Goal: Communication & Community: Share content

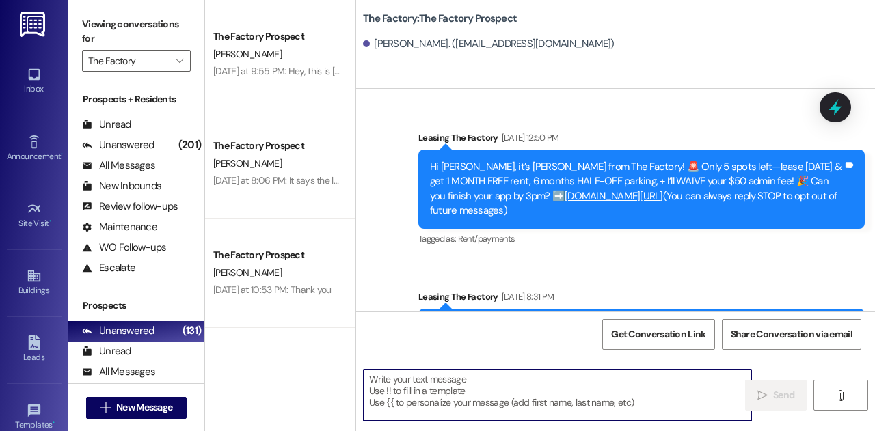
scroll to position [79, 0]
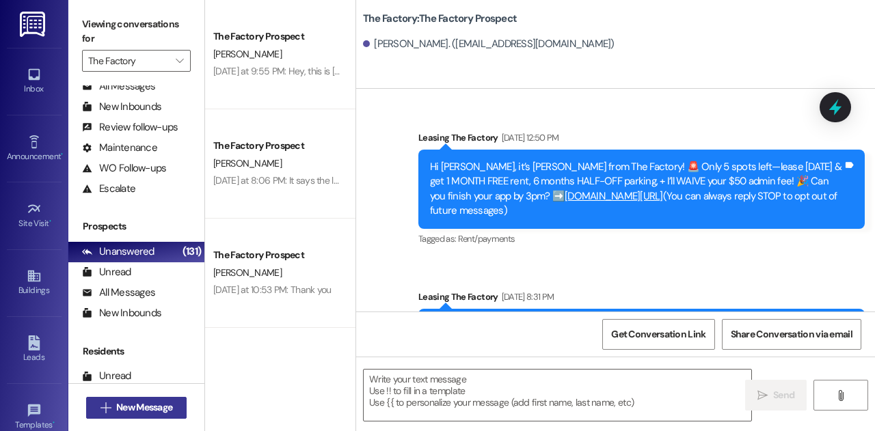
click at [146, 407] on span "New Message" at bounding box center [144, 408] width 56 height 14
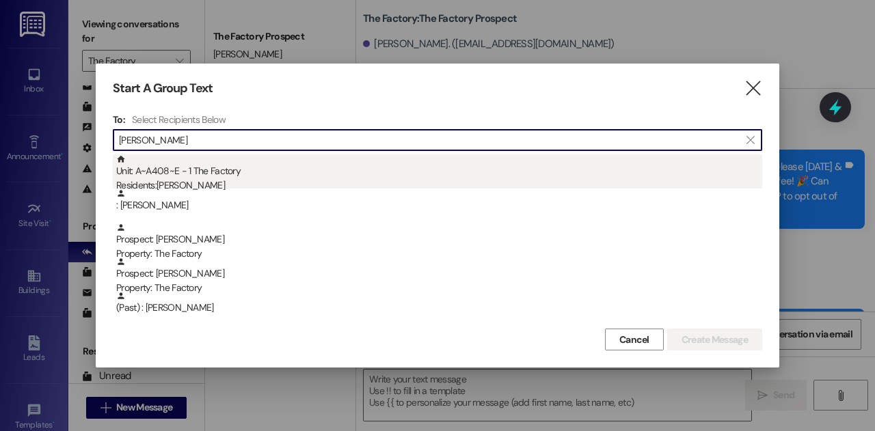
type input "[PERSON_NAME]"
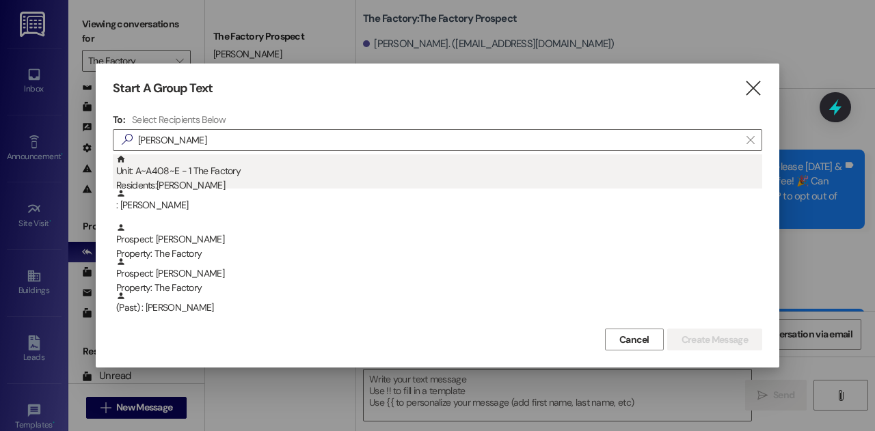
click at [227, 178] on div "Unit: A~A408~E - 1 The Factory Residents: [PERSON_NAME]" at bounding box center [439, 173] width 646 height 39
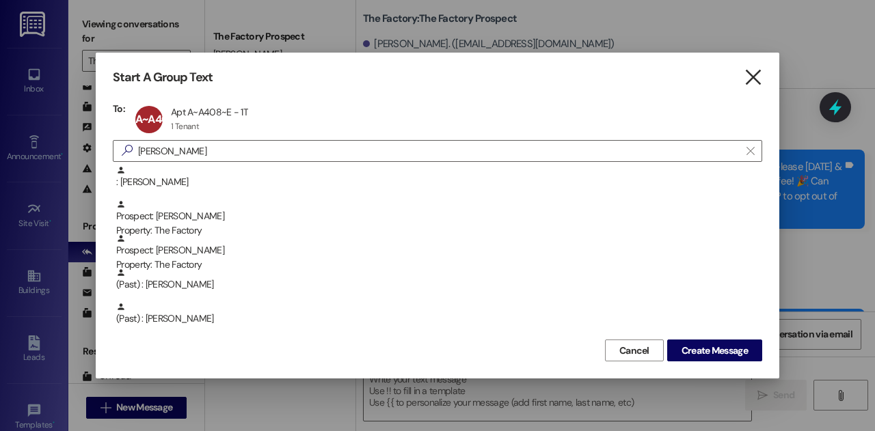
click at [752, 71] on icon "" at bounding box center [753, 77] width 18 height 14
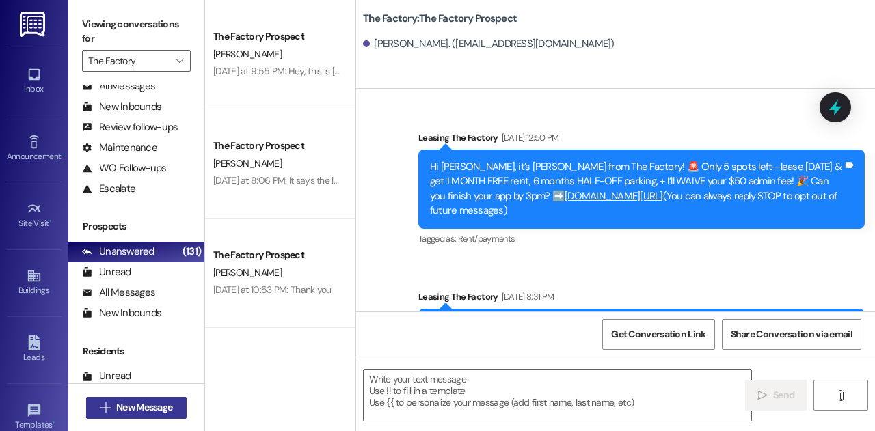
click at [152, 414] on span "New Message" at bounding box center [144, 408] width 56 height 14
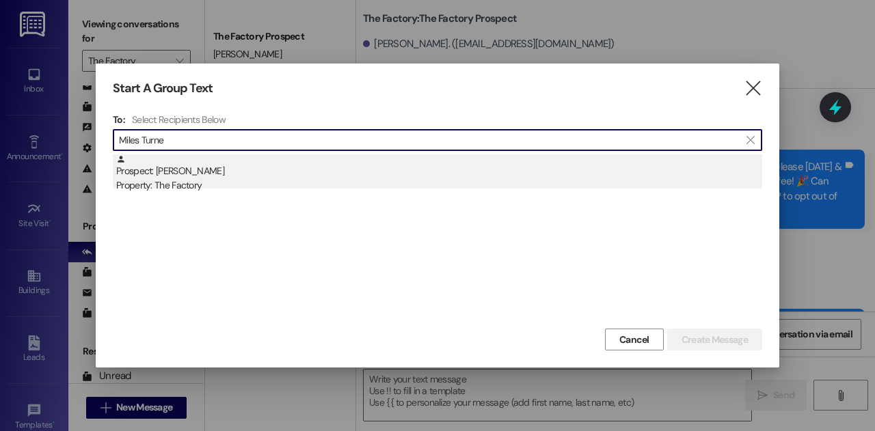
type input "Miles Turne"
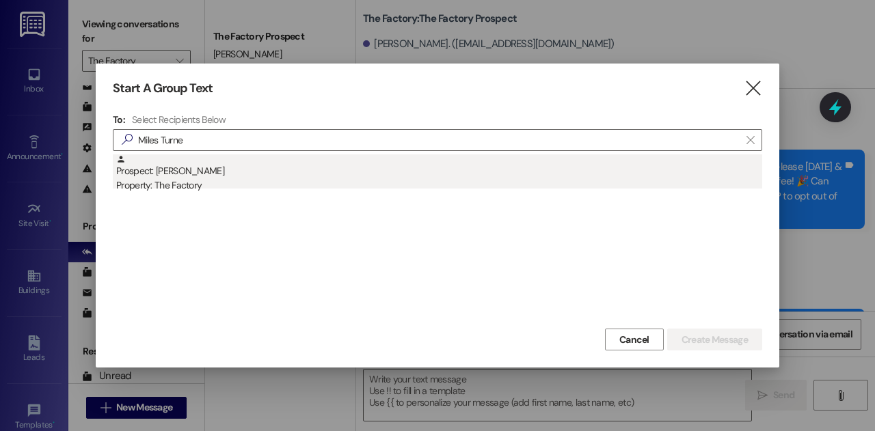
click at [205, 177] on div "Prospect: [PERSON_NAME] Property: The Factory" at bounding box center [439, 173] width 646 height 39
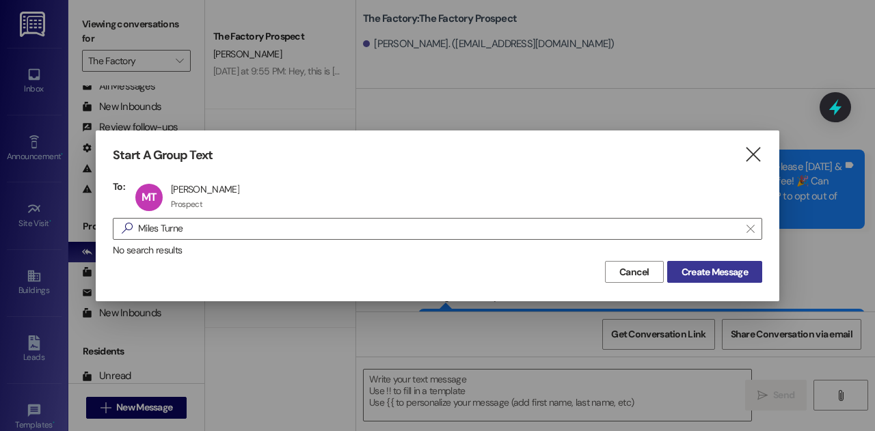
click at [704, 270] on span "Create Message" at bounding box center [714, 272] width 66 height 14
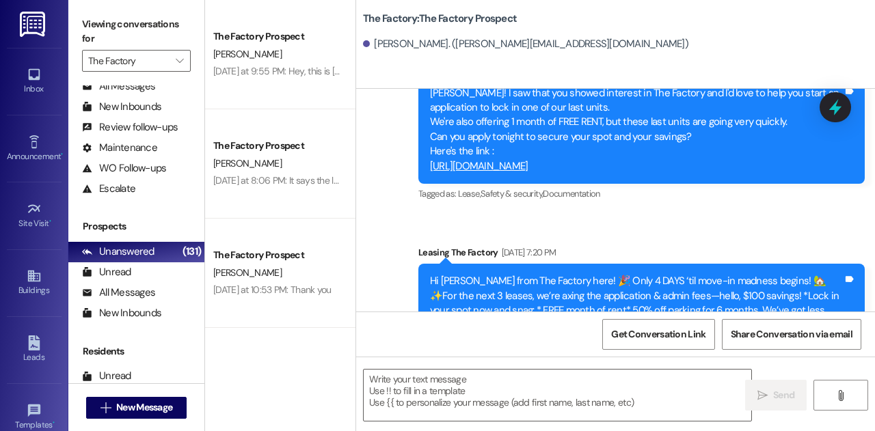
scroll to position [4894, 0]
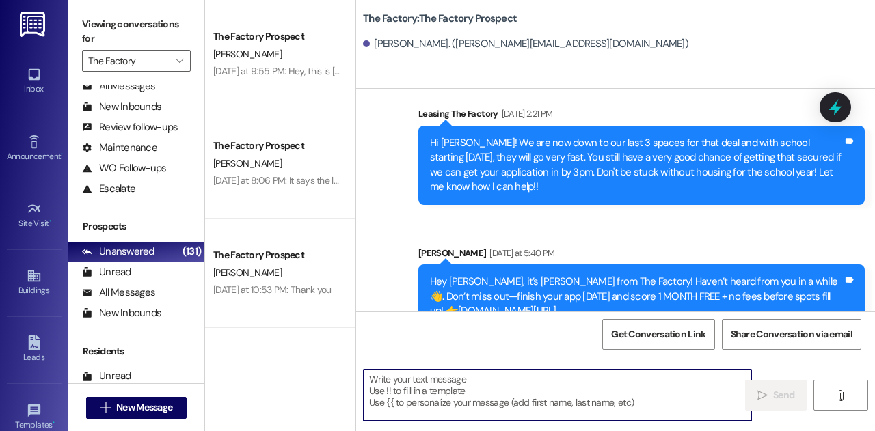
click at [529, 387] on textarea at bounding box center [558, 395] width 388 height 51
paste textarea "Classes have already started, and we’re down to our last 4 [DEMOGRAPHIC_DATA] s…"
type textarea "Classes have already started, and we’re down to our last 4 [DEMOGRAPHIC_DATA] s…"
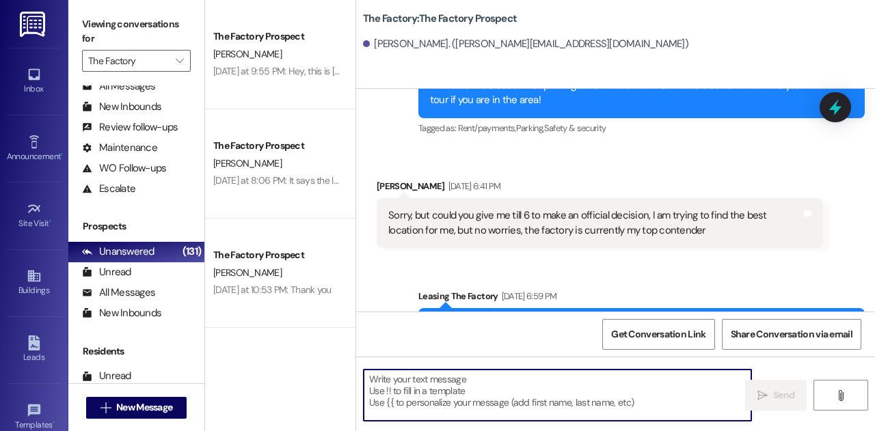
scroll to position [884, 0]
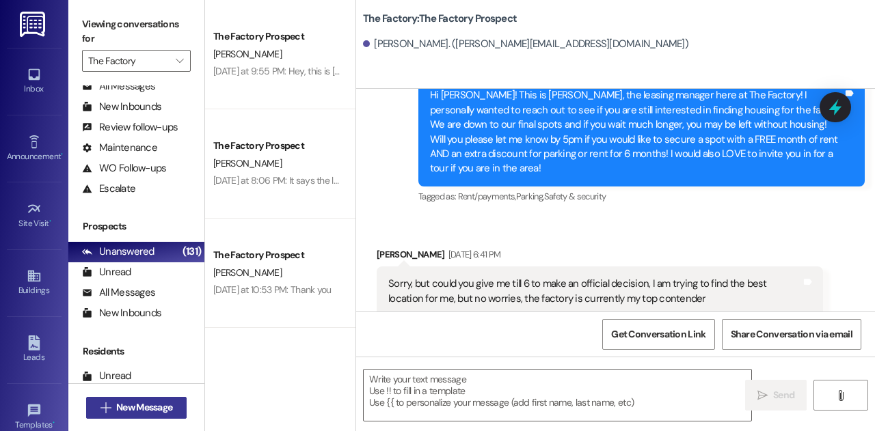
click at [170, 403] on span "New Message" at bounding box center [144, 408] width 56 height 14
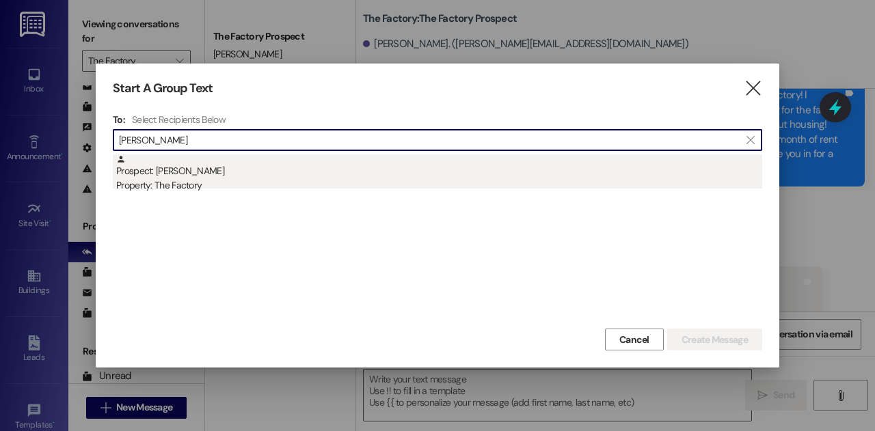
type input "[PERSON_NAME]"
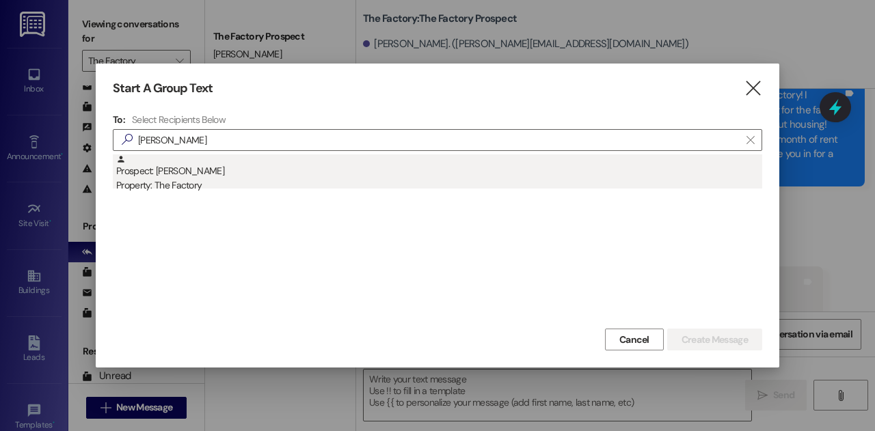
click at [195, 189] on div "Property: The Factory" at bounding box center [439, 185] width 646 height 14
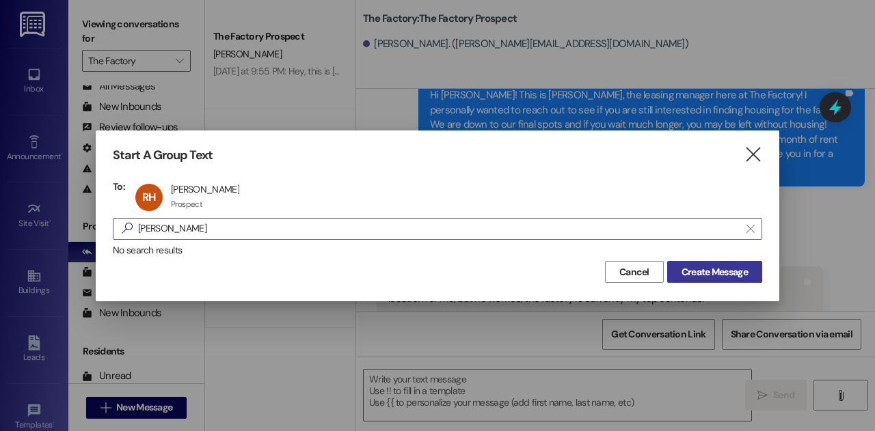
click at [718, 274] on span "Create Message" at bounding box center [714, 272] width 66 height 14
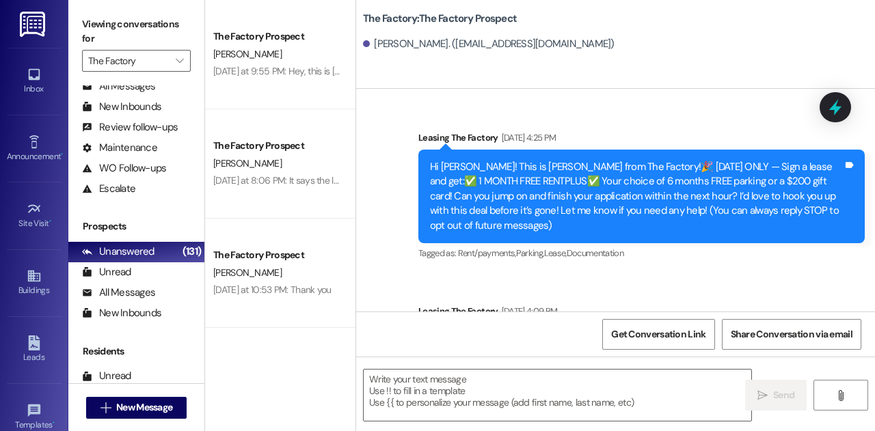
click at [554, 392] on textarea at bounding box center [558, 395] width 388 height 51
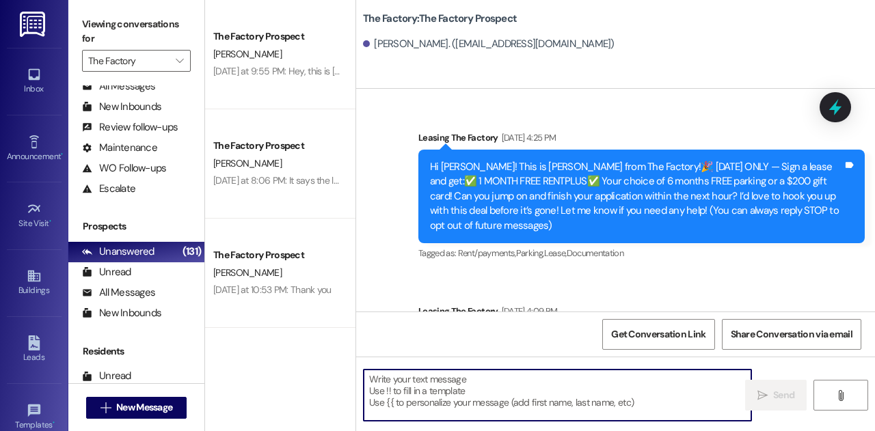
paste textarea "Classes have already started, and we’re down to our last 4 [DEMOGRAPHIC_DATA] s…"
type textarea "Classes have already started, and we’re down to our last 4 [DEMOGRAPHIC_DATA] s…"
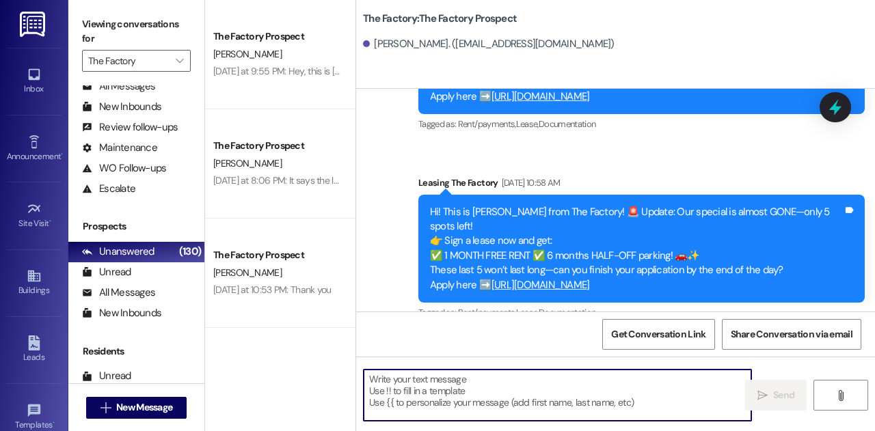
scroll to position [4835, 0]
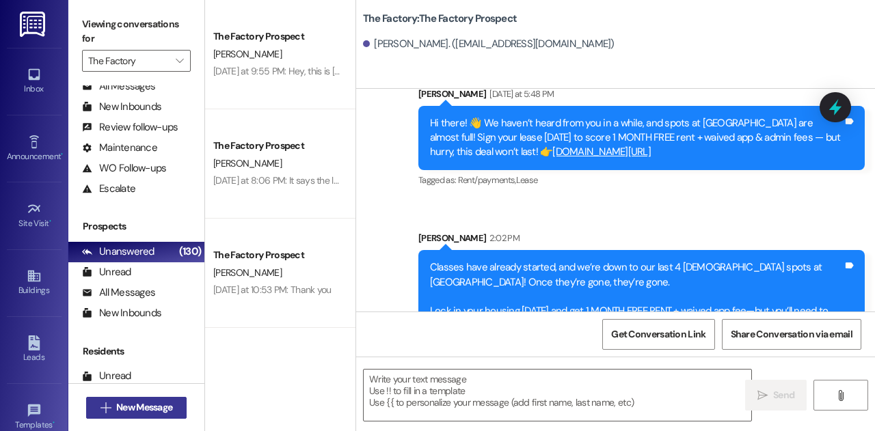
click at [135, 409] on span "New Message" at bounding box center [144, 408] width 56 height 14
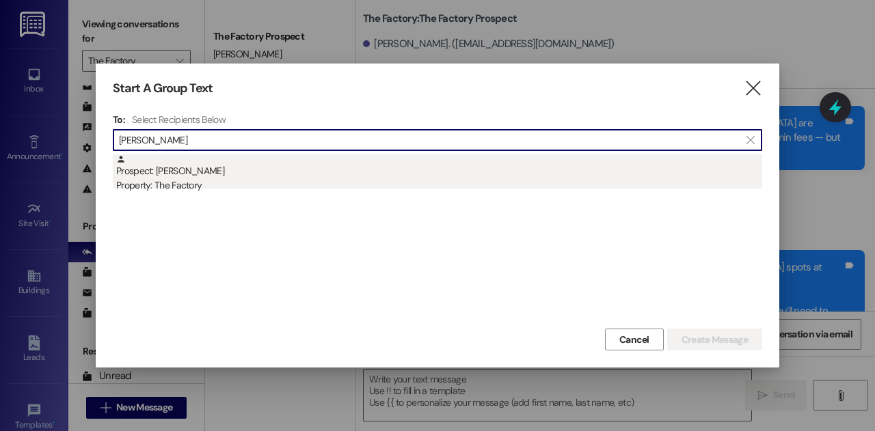
type input "[PERSON_NAME]"
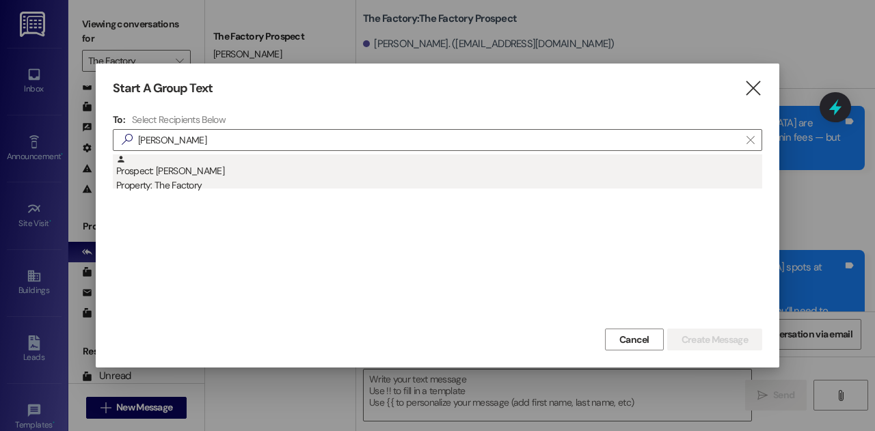
click at [228, 184] on div "Property: The Factory" at bounding box center [439, 185] width 646 height 14
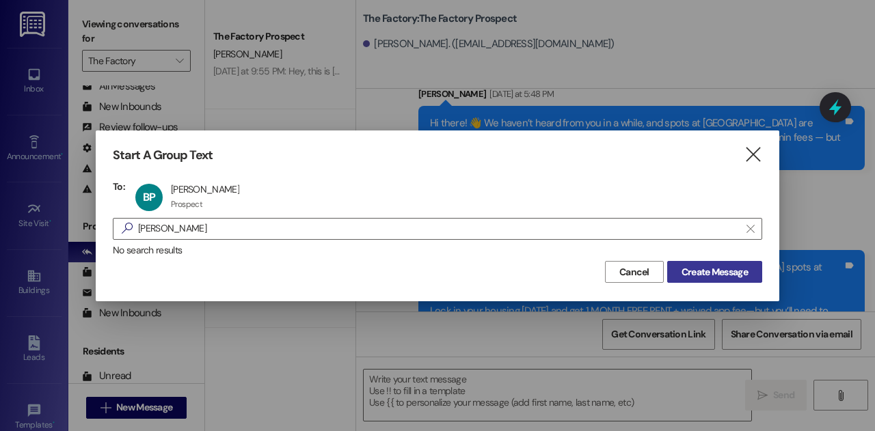
click at [744, 275] on span "Create Message" at bounding box center [714, 272] width 66 height 14
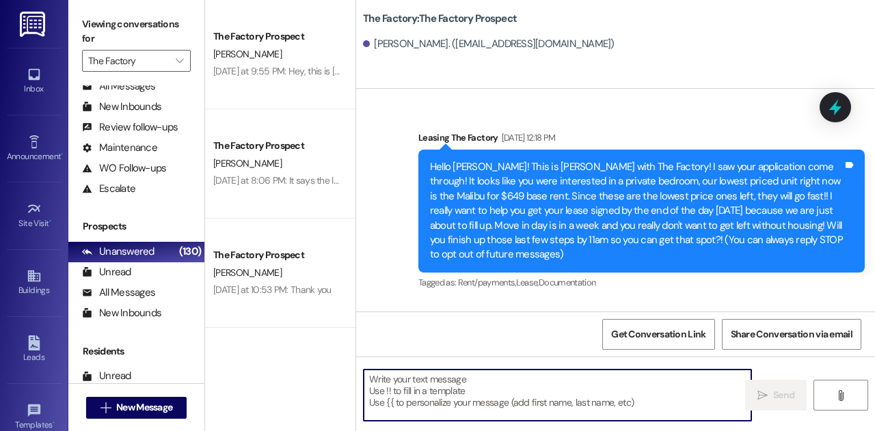
click at [537, 398] on textarea at bounding box center [558, 395] width 388 height 51
paste textarea "Classes have already started, and we’re down to our last 4 [DEMOGRAPHIC_DATA] s…"
type textarea "Classes have already started, and we’re down to our last 4 [DEMOGRAPHIC_DATA] s…"
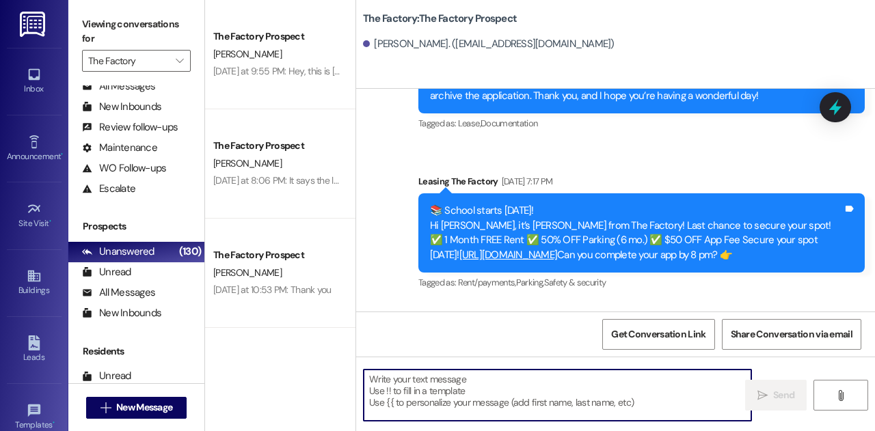
scroll to position [1900, 0]
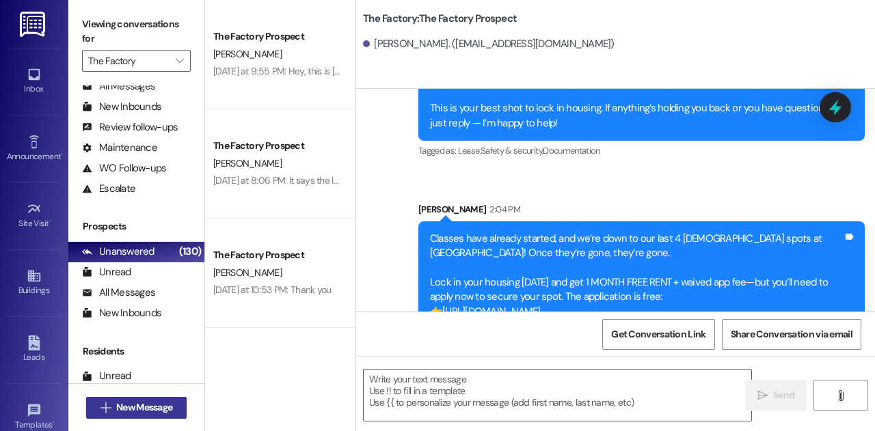
click at [159, 416] on button " New Message" at bounding box center [136, 408] width 101 height 22
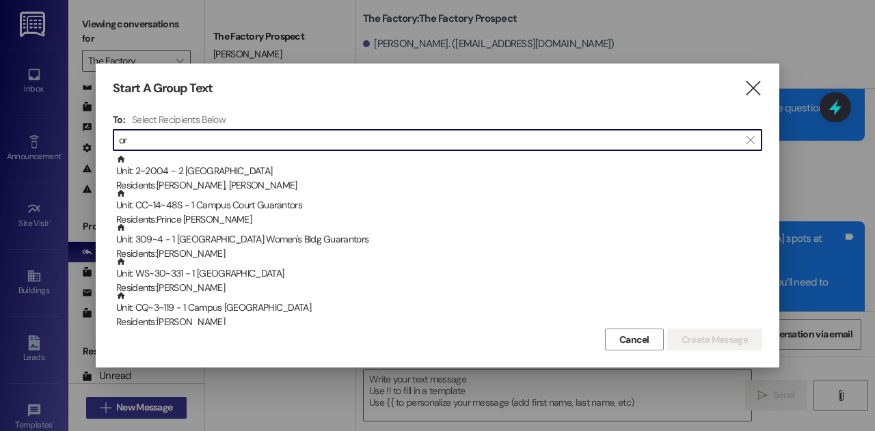
type input "o"
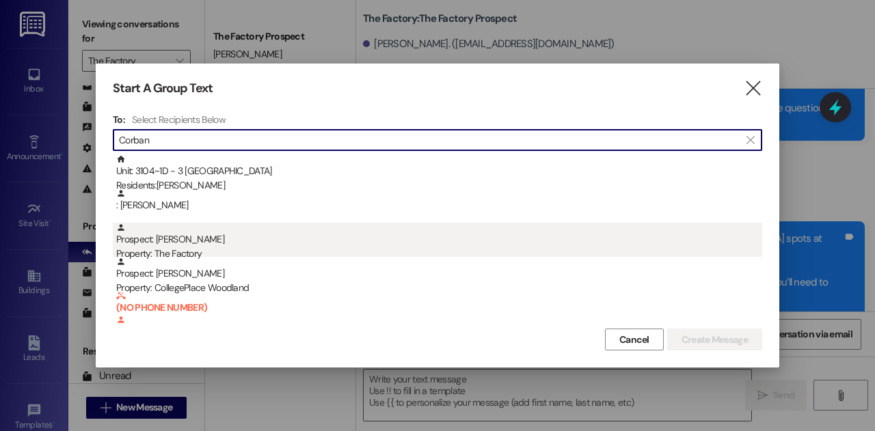
type input "Corban"
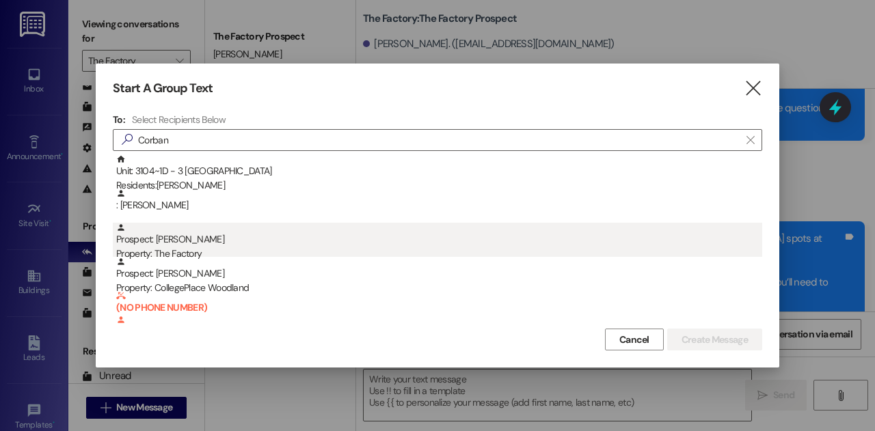
click at [228, 243] on div "Prospect: [PERSON_NAME] Property: The Factory" at bounding box center [439, 242] width 646 height 39
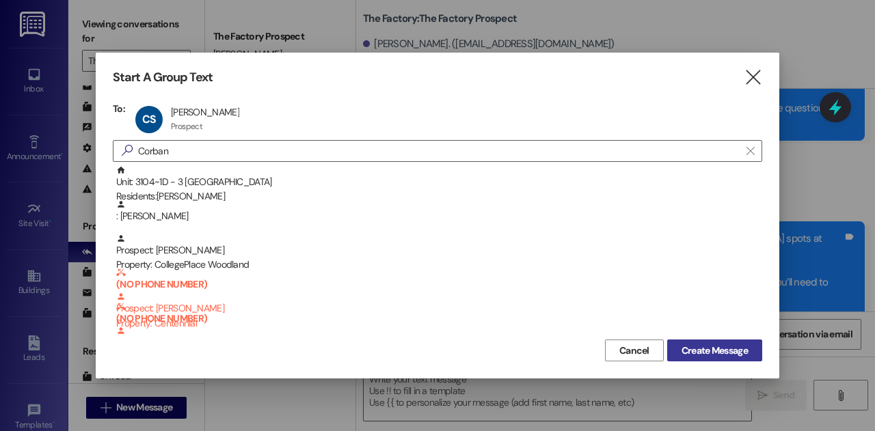
click at [686, 349] on span "Create Message" at bounding box center [714, 351] width 66 height 14
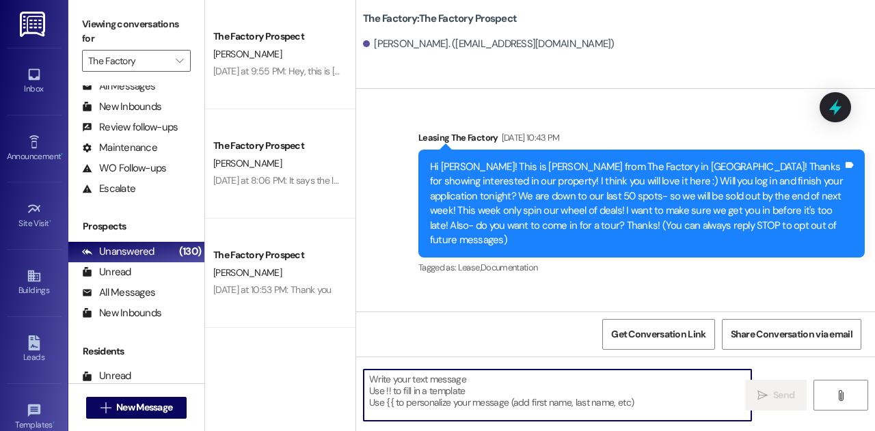
click at [500, 389] on textarea at bounding box center [558, 395] width 388 height 51
paste textarea "Classes have already started, and we’re down to our last 4 [DEMOGRAPHIC_DATA] s…"
type textarea "Classes have already started, and we’re down to our last 4 [DEMOGRAPHIC_DATA] s…"
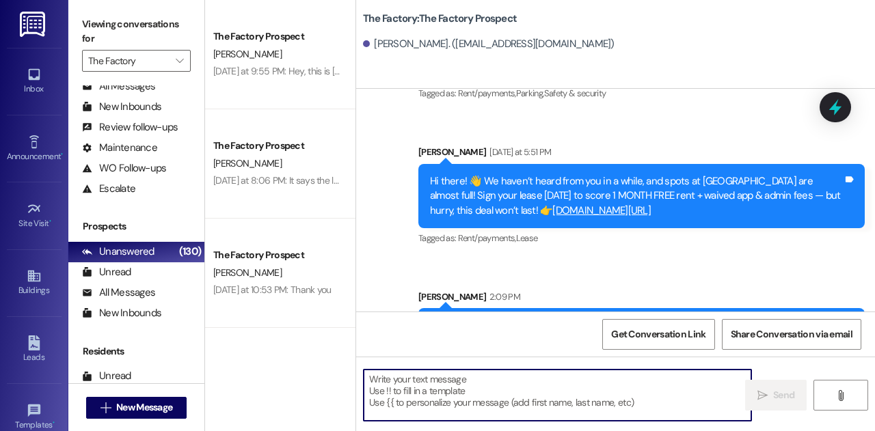
scroll to position [5250, 0]
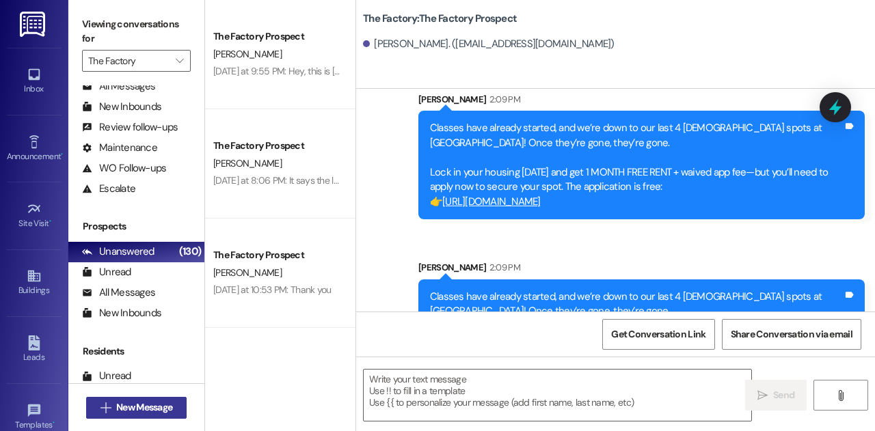
click at [144, 412] on span "New Message" at bounding box center [144, 408] width 56 height 14
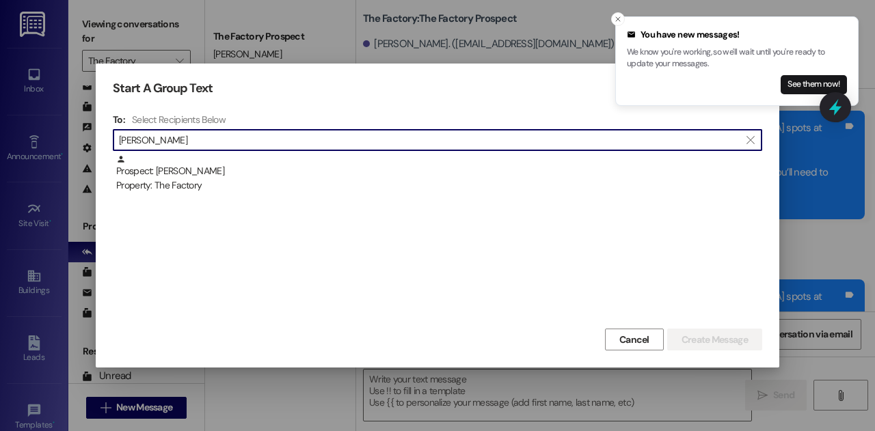
type input "[PERSON_NAME]"
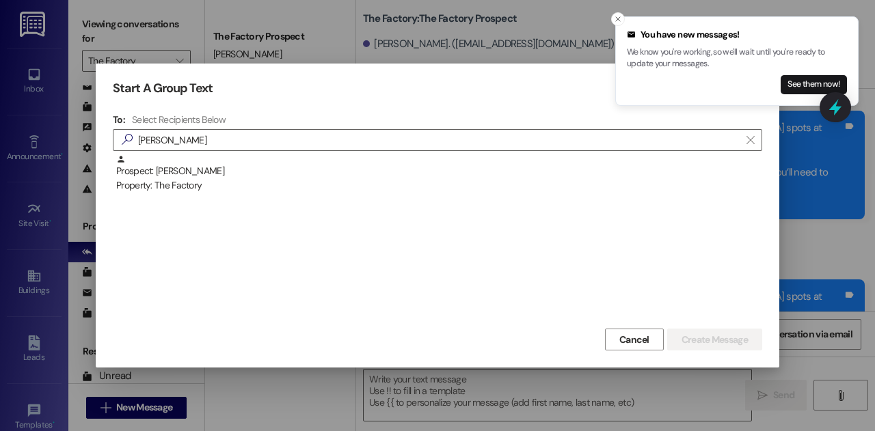
click at [209, 193] on div "Prospect: [PERSON_NAME] Property: The Factory" at bounding box center [437, 239] width 649 height 171
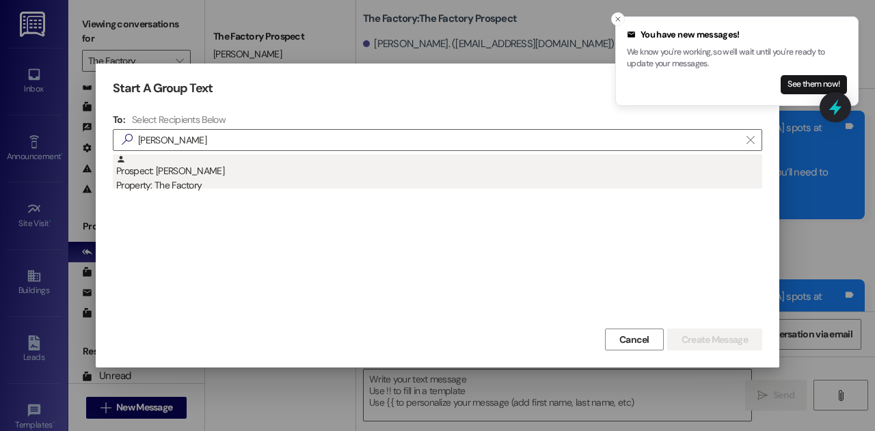
click at [208, 178] on div "Property: The Factory" at bounding box center [439, 185] width 646 height 14
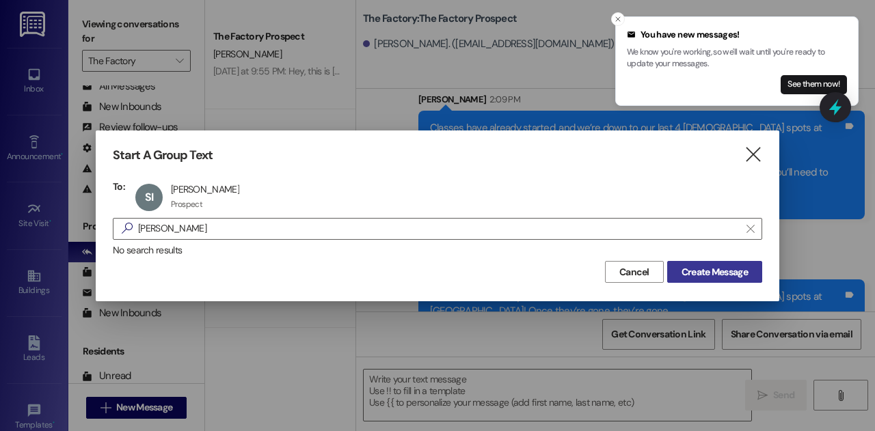
click at [725, 271] on span "Create Message" at bounding box center [714, 272] width 66 height 14
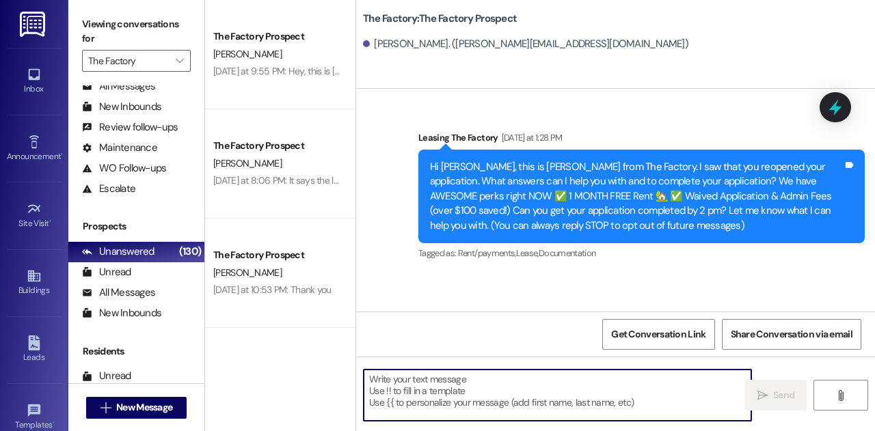
click at [478, 399] on textarea at bounding box center [558, 395] width 388 height 51
paste textarea "Classes have already started, and we’re down to our last 4 [DEMOGRAPHIC_DATA] s…"
type textarea "Classes have already started, and we’re down to our last 4 [DEMOGRAPHIC_DATA] s…"
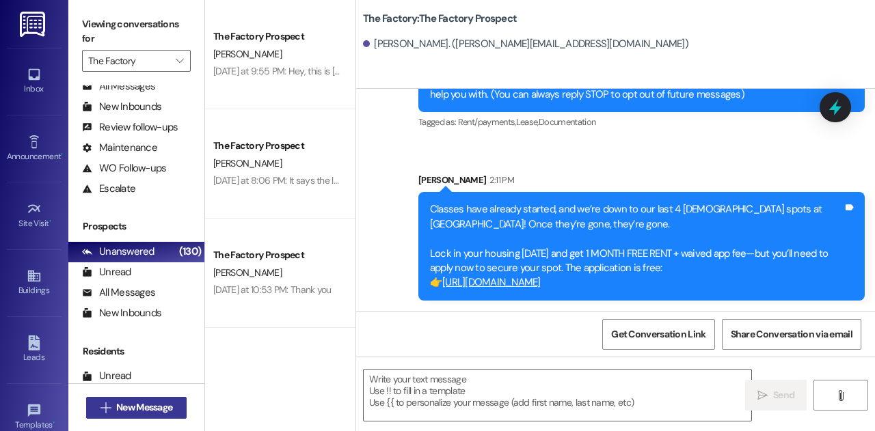
click at [150, 403] on span "New Message" at bounding box center [144, 408] width 56 height 14
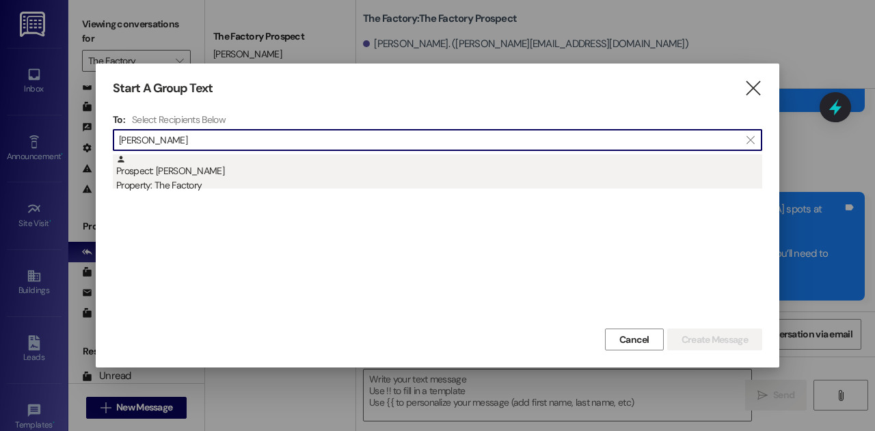
type input "[PERSON_NAME]"
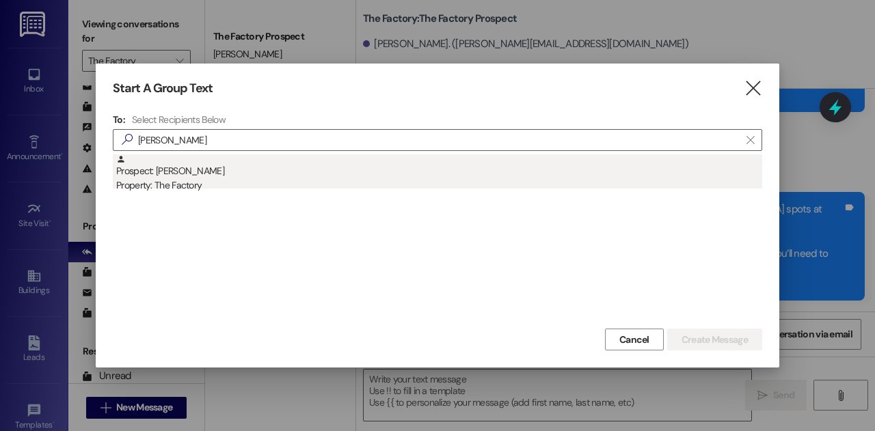
click at [279, 176] on div "Prospect: [PERSON_NAME] Property: The Factory" at bounding box center [439, 173] width 646 height 39
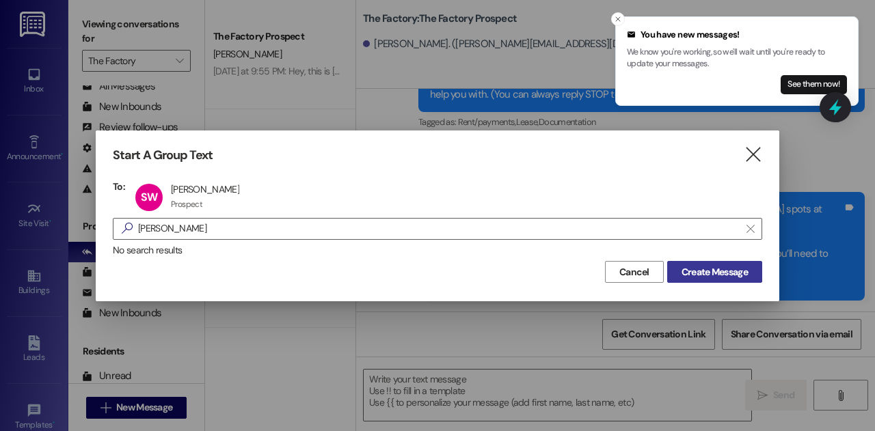
click at [688, 269] on span "Create Message" at bounding box center [714, 272] width 66 height 14
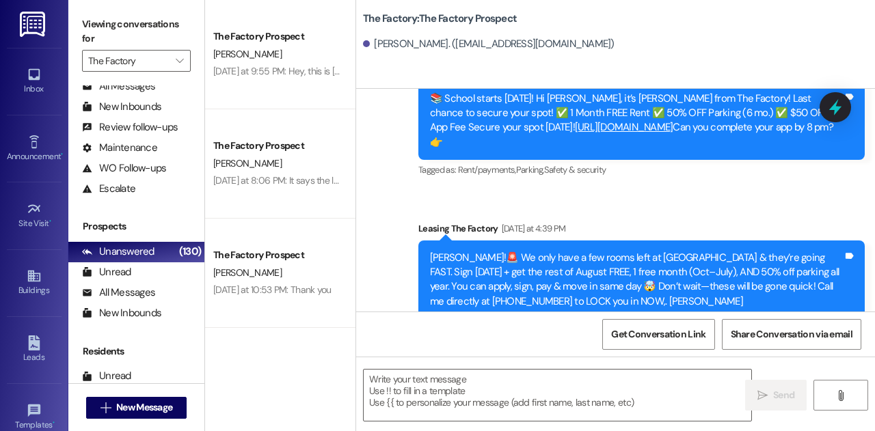
scroll to position [6703, 0]
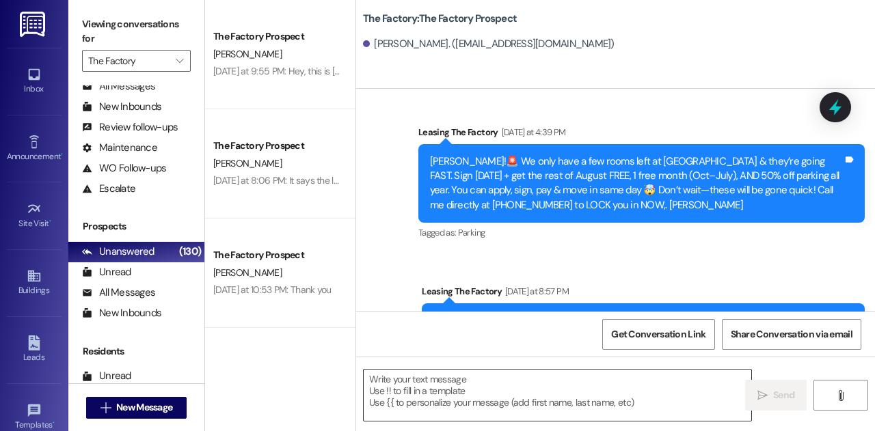
click at [521, 417] on textarea at bounding box center [558, 395] width 388 height 51
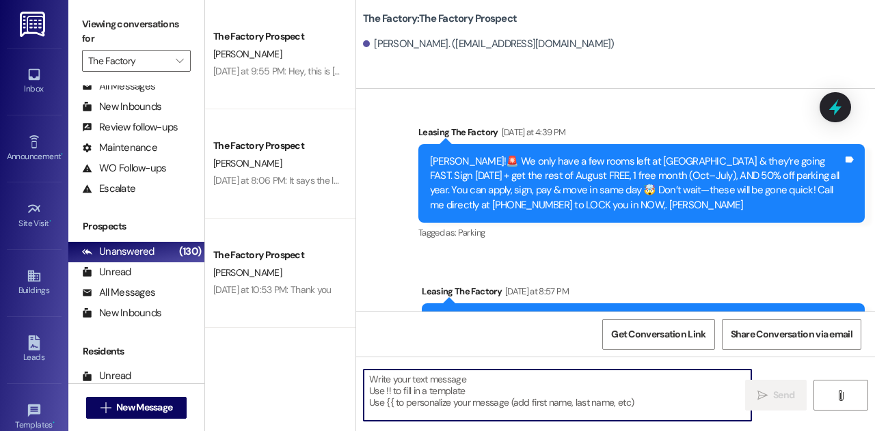
paste textarea "Classes have already started, and we’re down to our last 4 [DEMOGRAPHIC_DATA] s…"
type textarea "Classes have already started, and we’re down to our last 4 [DEMOGRAPHIC_DATA] s…"
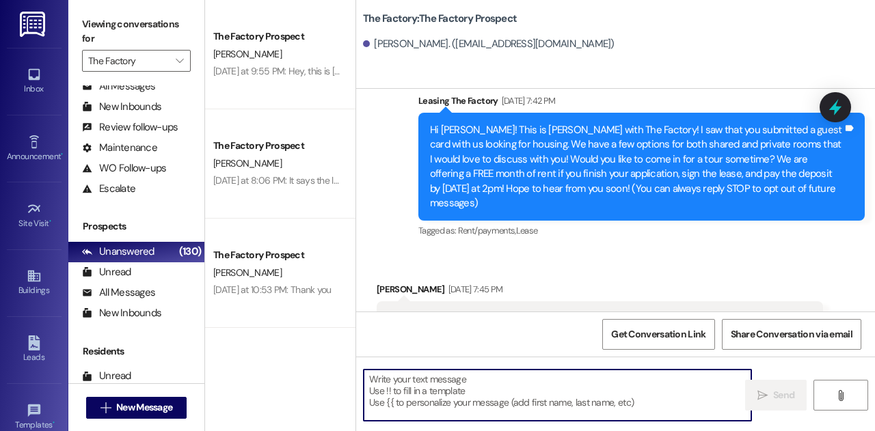
scroll to position [30, 0]
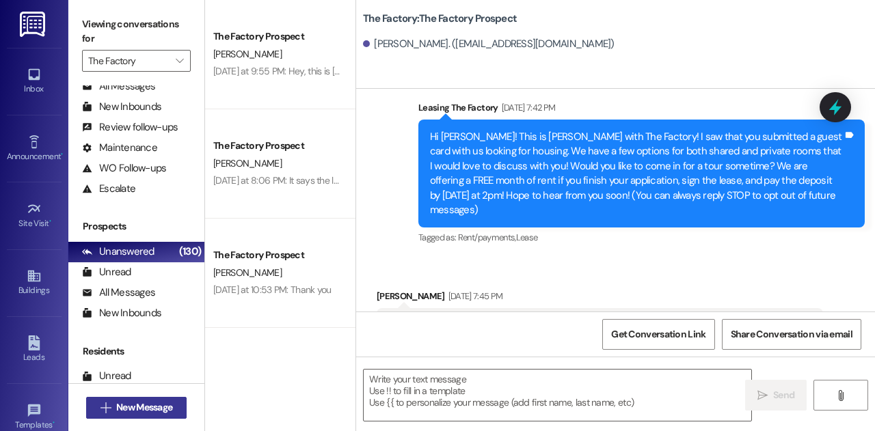
click at [165, 402] on span "New Message" at bounding box center [144, 408] width 56 height 14
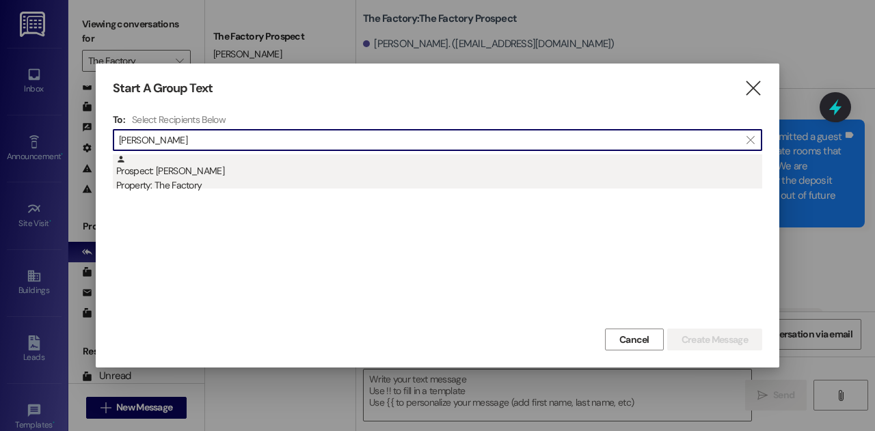
type input "[PERSON_NAME]"
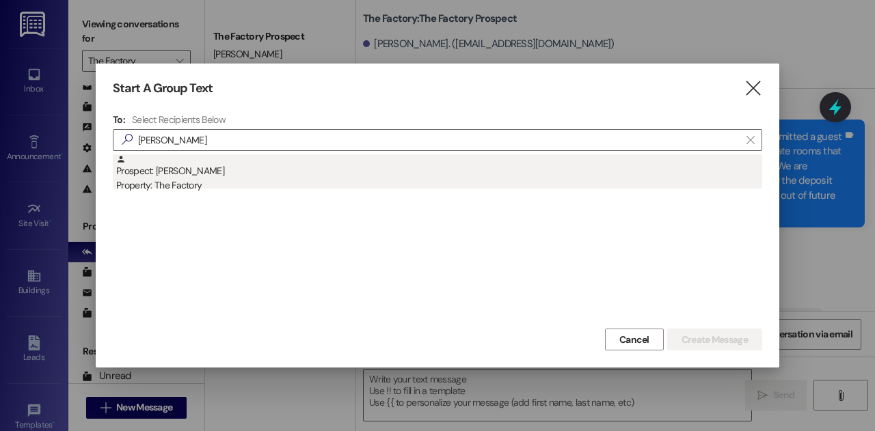
click at [224, 183] on div "Property: The Factory" at bounding box center [439, 185] width 646 height 14
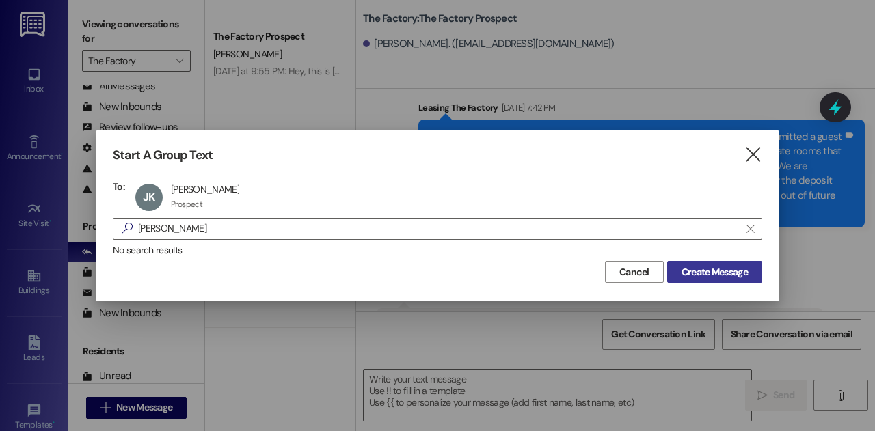
click at [693, 274] on span "Create Message" at bounding box center [714, 272] width 66 height 14
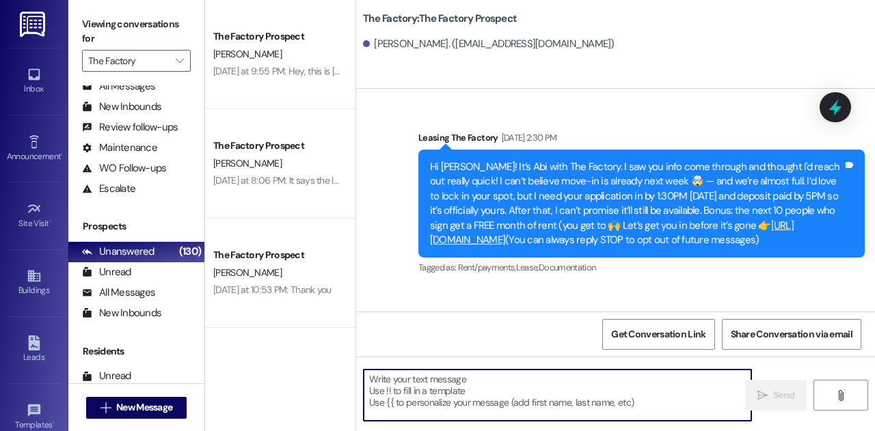
click at [498, 384] on textarea at bounding box center [558, 395] width 388 height 51
paste textarea "Classes have already started, and we’re down to our last 4 [DEMOGRAPHIC_DATA] s…"
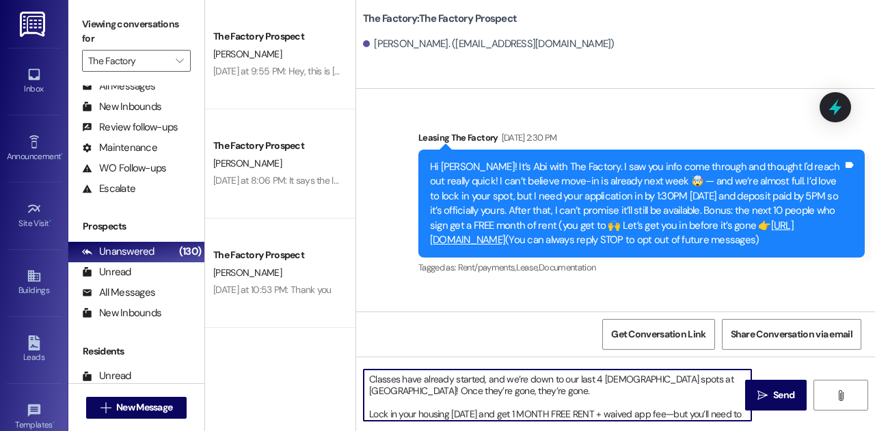
scroll to position [23, 0]
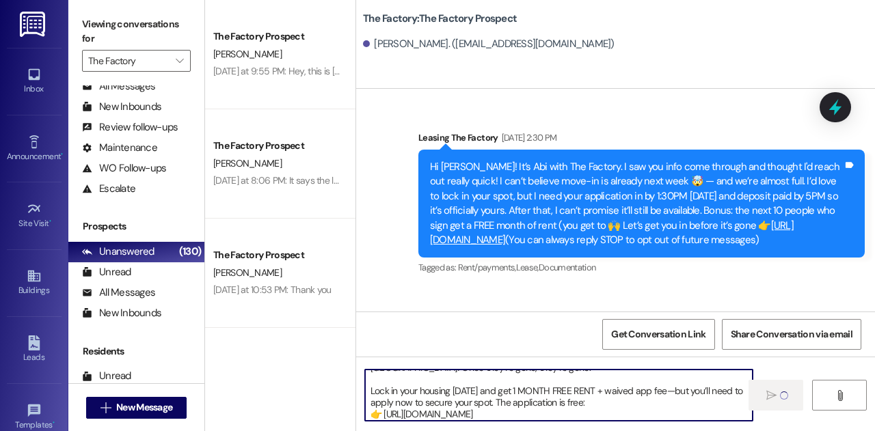
type textarea "Classes have already started, and we’re down to our last 4 [DEMOGRAPHIC_DATA] s…"
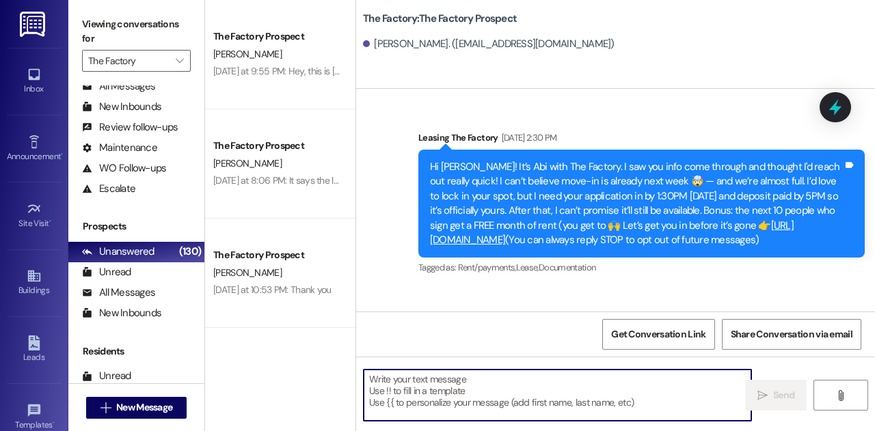
scroll to position [0, 0]
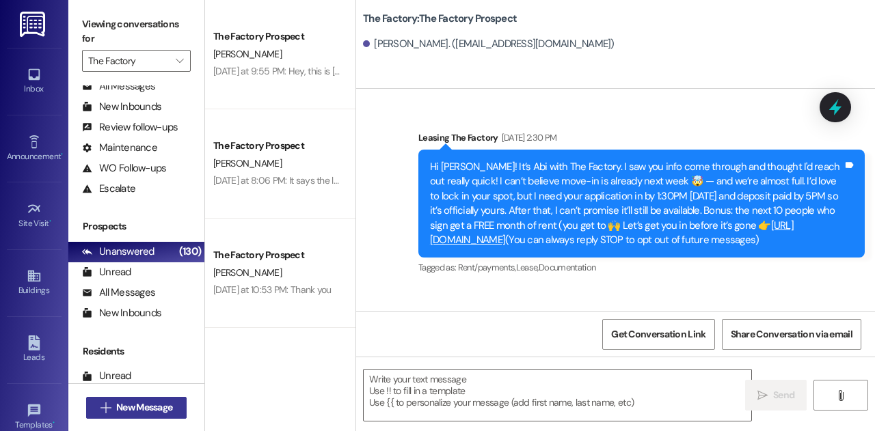
click at [144, 408] on span "New Message" at bounding box center [144, 408] width 56 height 14
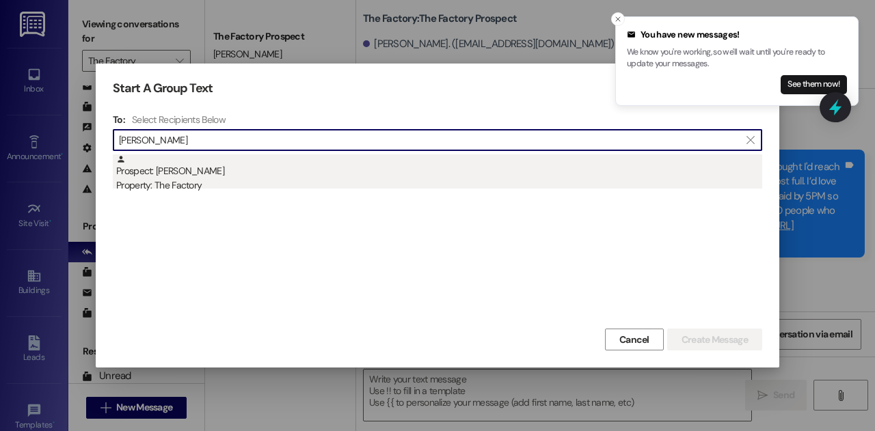
type input "[PERSON_NAME]"
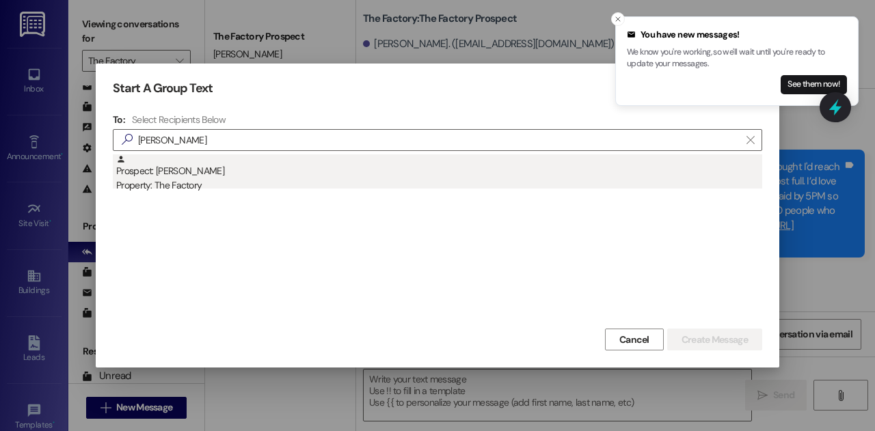
click at [227, 183] on div "Property: The Factory" at bounding box center [439, 185] width 646 height 14
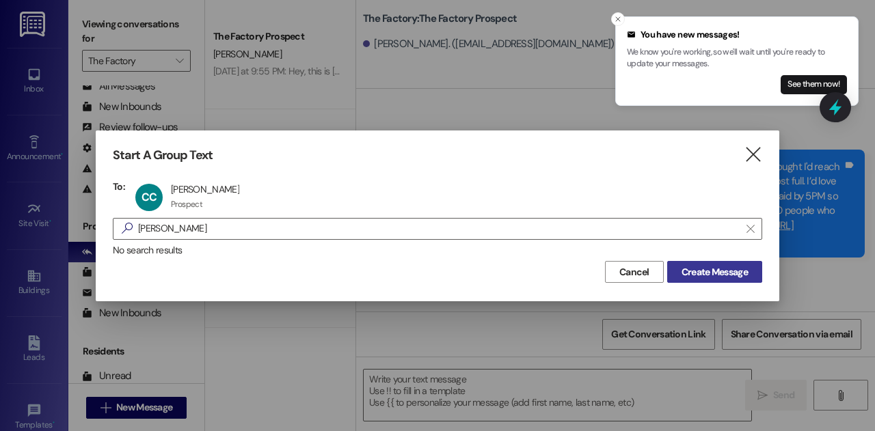
click at [738, 269] on span "Create Message" at bounding box center [714, 272] width 66 height 14
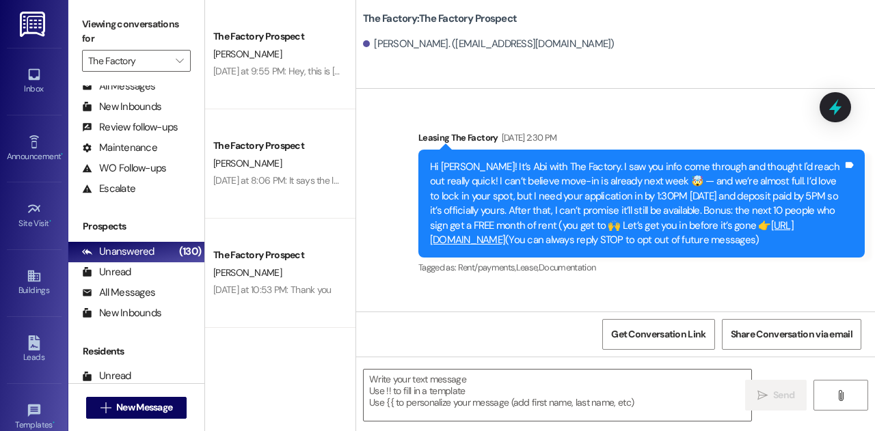
click at [704, 265] on div "Tagged as: Rent/payments , Click to highlight conversations about Rent/payments…" at bounding box center [641, 268] width 446 height 20
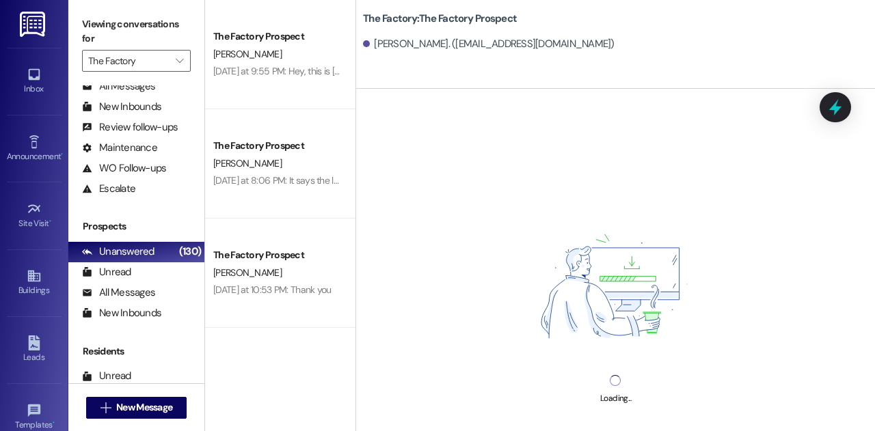
click at [481, 390] on div "Loading..." at bounding box center [615, 304] width 519 height 431
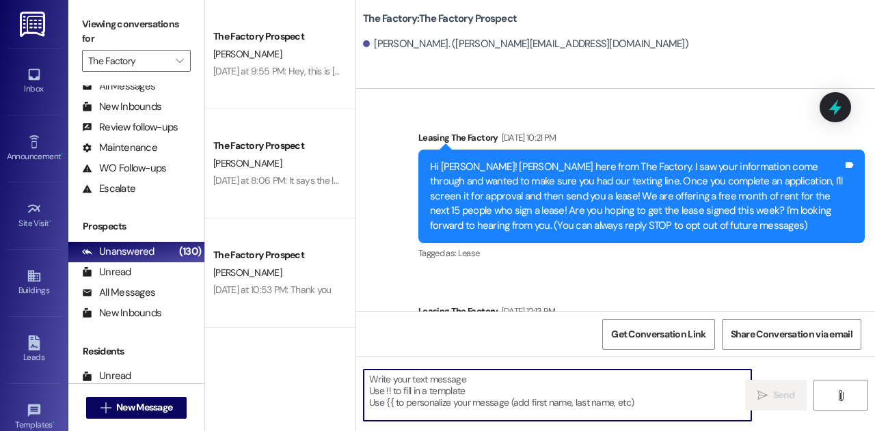
click at [460, 388] on textarea at bounding box center [558, 395] width 388 height 51
paste textarea "Classes have already started, and we’re down to our last 4 [DEMOGRAPHIC_DATA] s…"
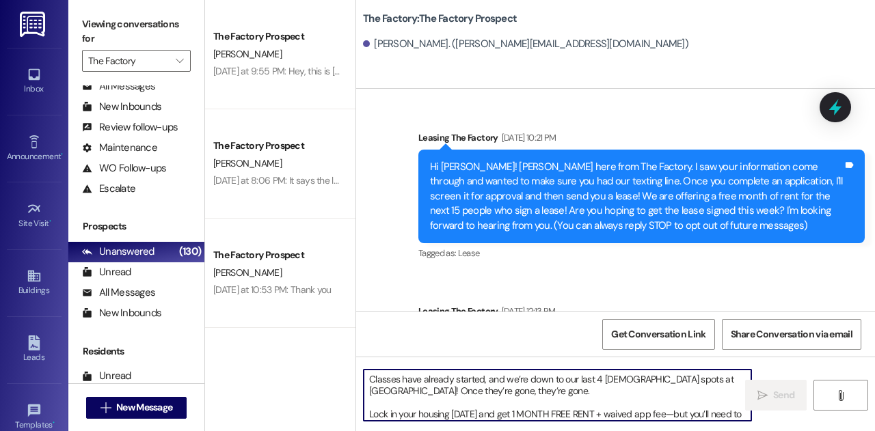
scroll to position [23, 0]
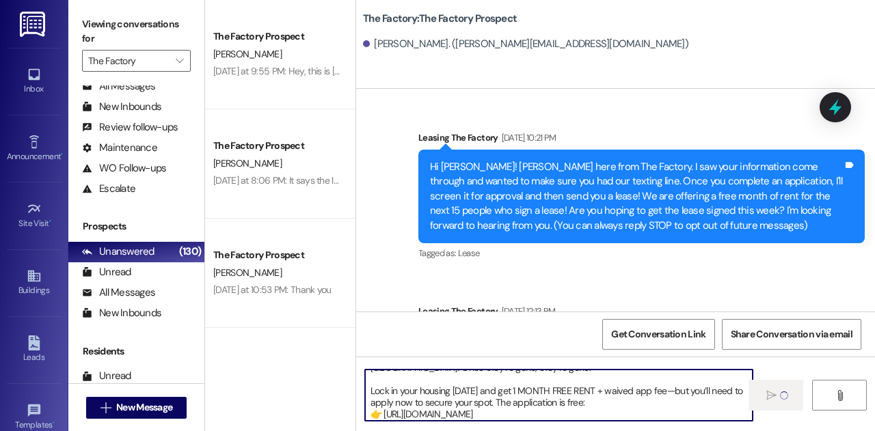
type textarea "Classes have already started, and we’re down to our last 4 [DEMOGRAPHIC_DATA] s…"
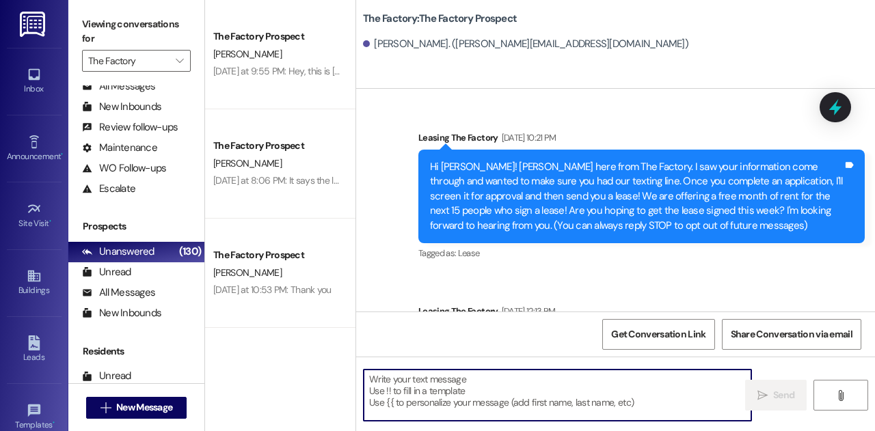
scroll to position [0, 0]
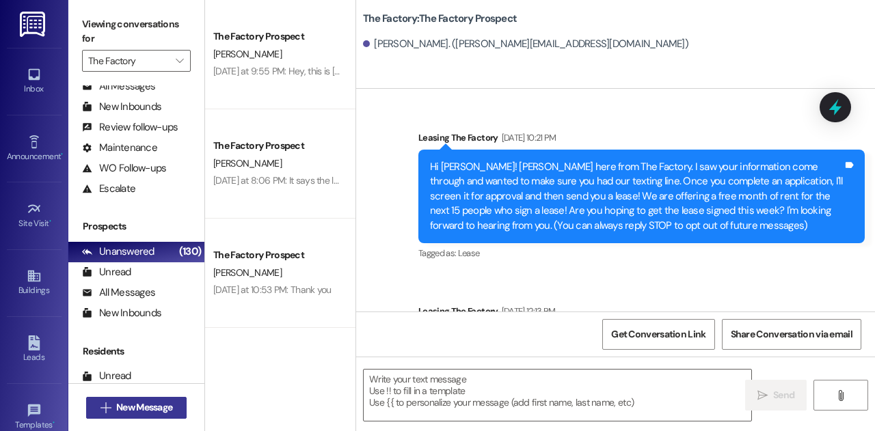
click at [139, 408] on span "New Message" at bounding box center [144, 408] width 56 height 14
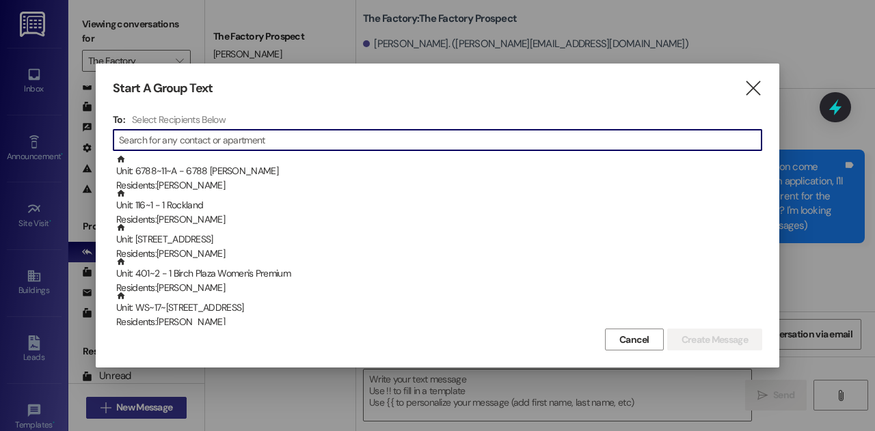
type input "i"
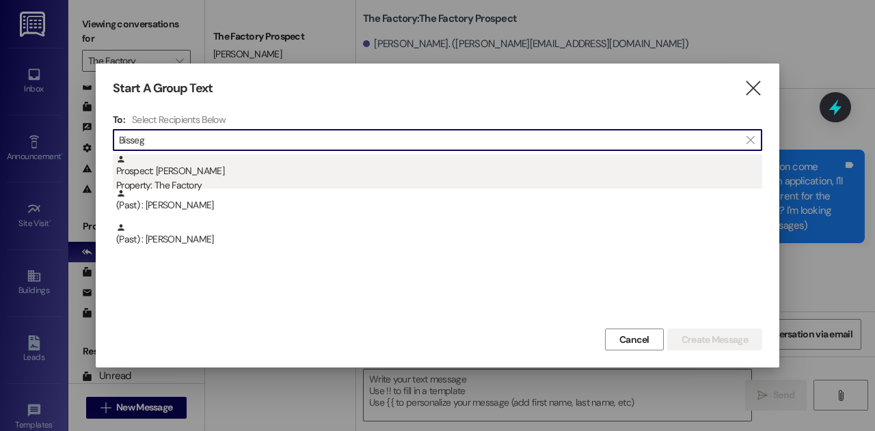
type input "Bisseg"
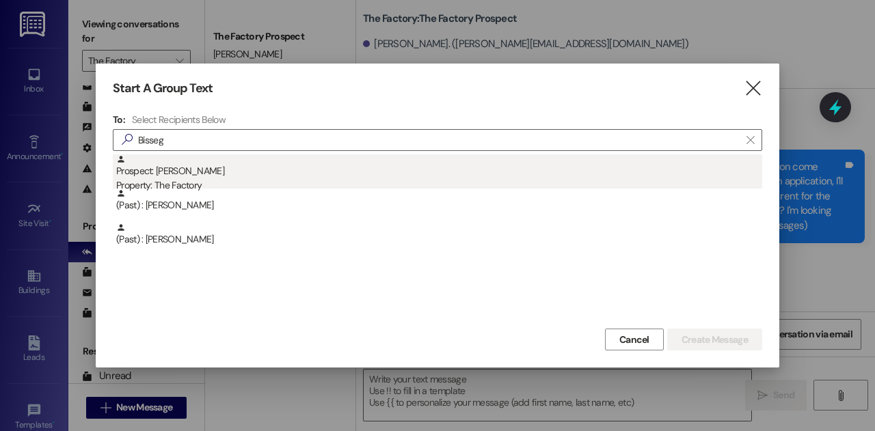
click at [225, 176] on div "Prospect: [PERSON_NAME] Property: The Factory" at bounding box center [439, 173] width 646 height 39
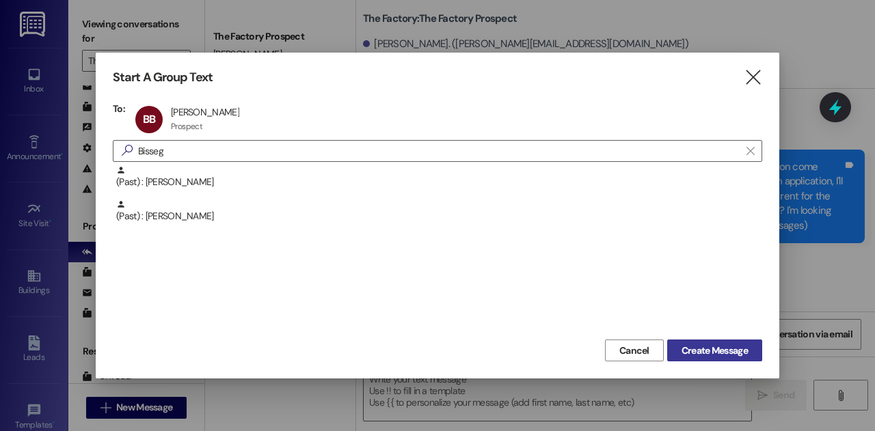
click at [685, 347] on span "Create Message" at bounding box center [714, 351] width 66 height 14
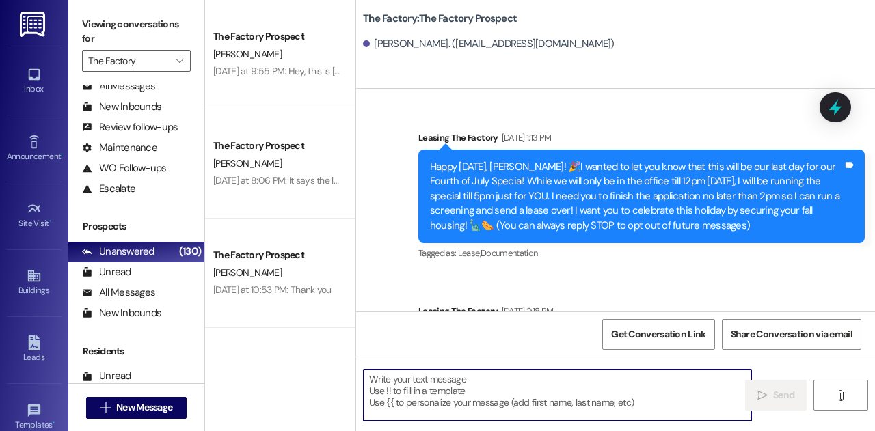
paste textarea "Classes have already started, and we’re down to our last 4 [DEMOGRAPHIC_DATA] s…"
type textarea "Classes have already started, and we’re down to our last 4 [DEMOGRAPHIC_DATA] s…"
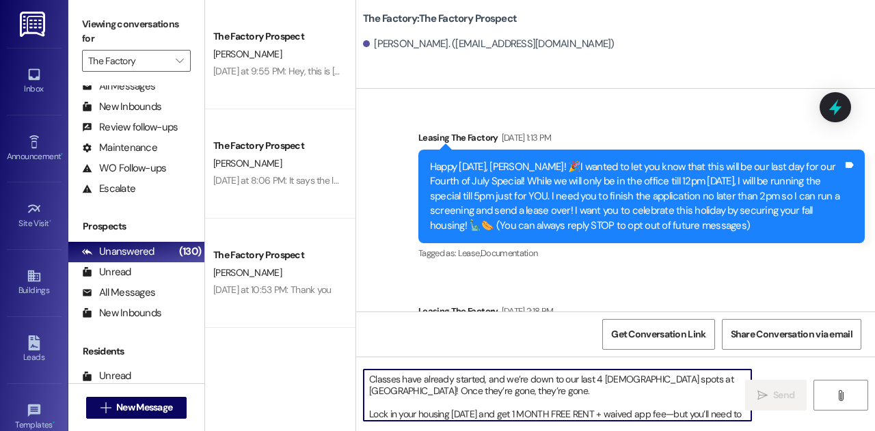
click at [532, 398] on textarea "Classes have already started, and we’re down to our last 4 [DEMOGRAPHIC_DATA] s…" at bounding box center [558, 395] width 388 height 51
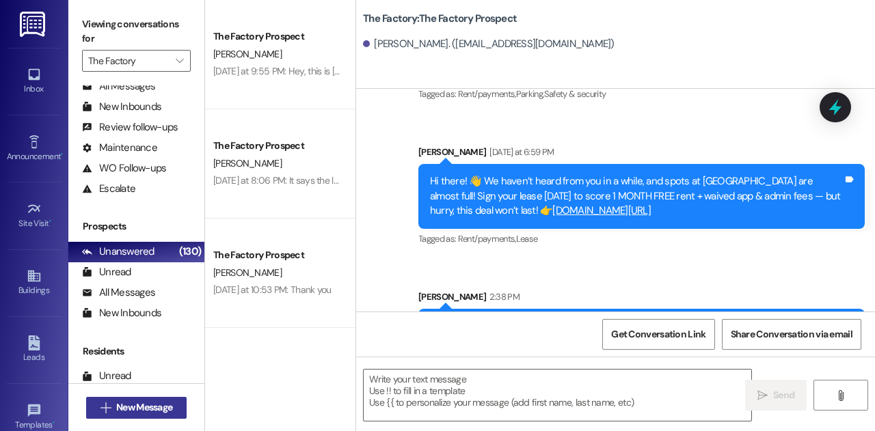
click at [156, 411] on span "New Message" at bounding box center [144, 408] width 56 height 14
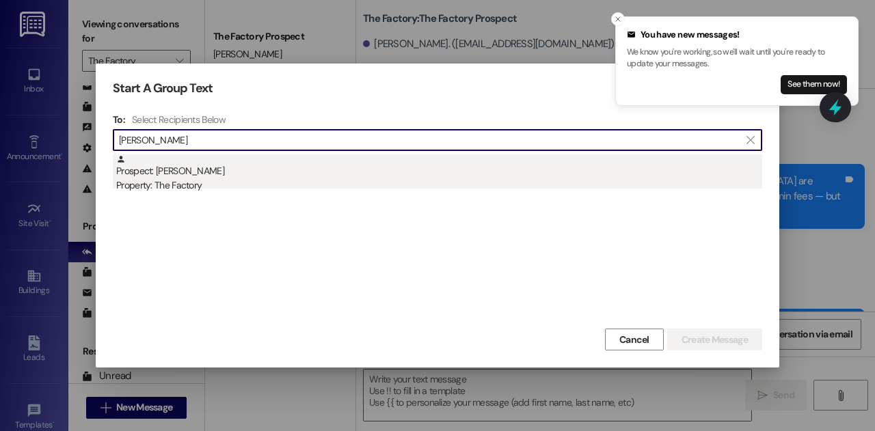
type input "[PERSON_NAME]"
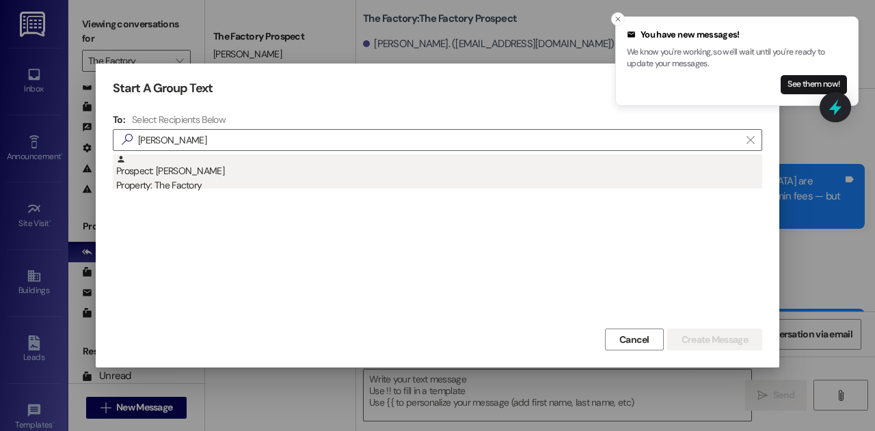
click at [260, 178] on div "Property: The Factory" at bounding box center [439, 185] width 646 height 14
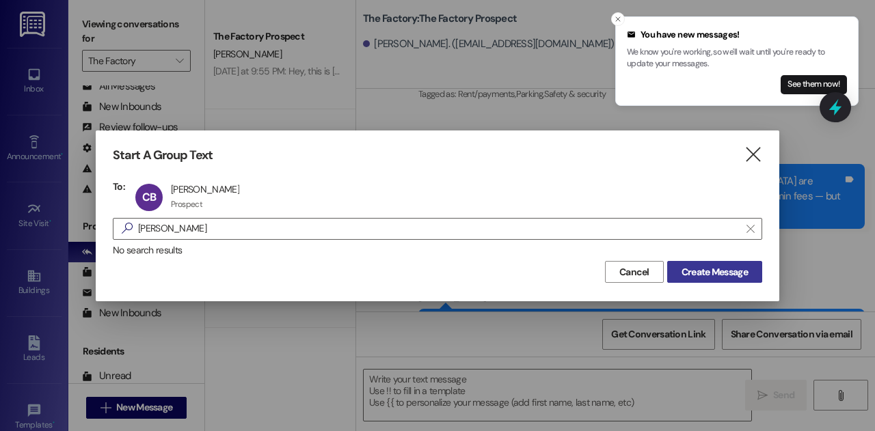
click at [711, 274] on span "Create Message" at bounding box center [714, 272] width 66 height 14
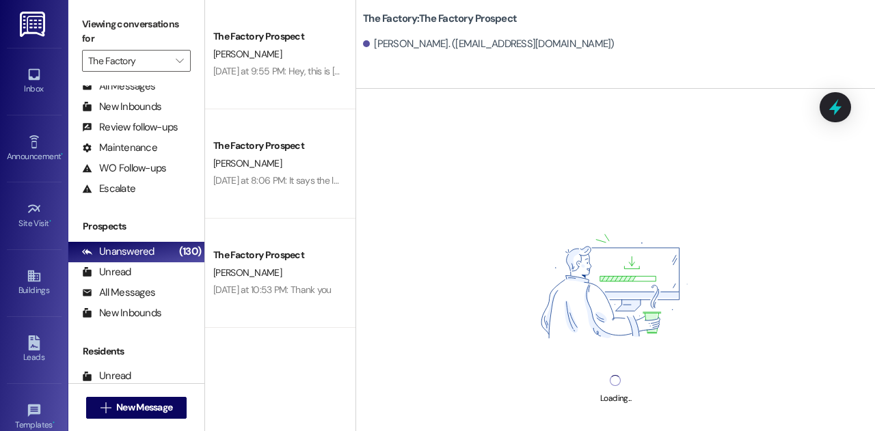
click at [499, 385] on div "Loading..." at bounding box center [615, 304] width 519 height 431
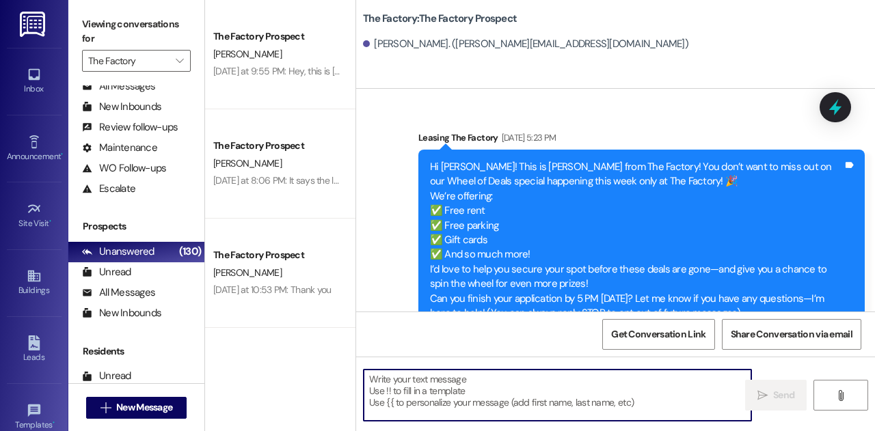
click at [483, 385] on textarea at bounding box center [558, 395] width 388 height 51
paste textarea "Classes have already started, and we’re down to our last 4 [DEMOGRAPHIC_DATA] s…"
type textarea "Classes have already started, and we’re down to our last 4 [DEMOGRAPHIC_DATA] s…"
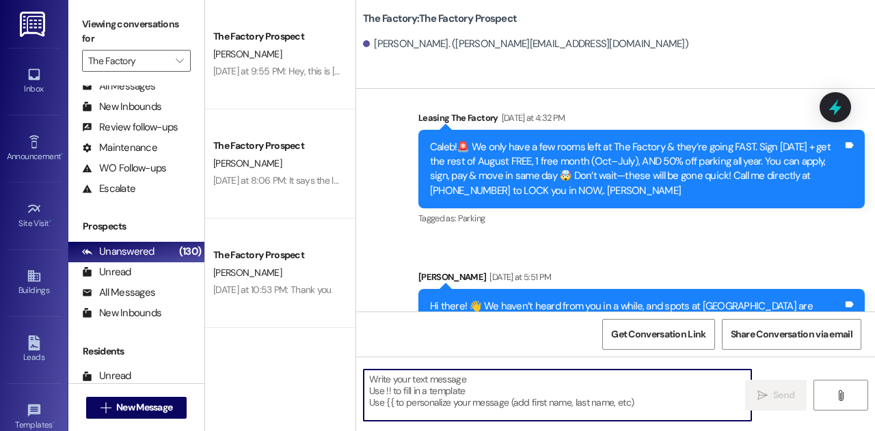
scroll to position [5668, 0]
